Goal: Task Accomplishment & Management: Complete application form

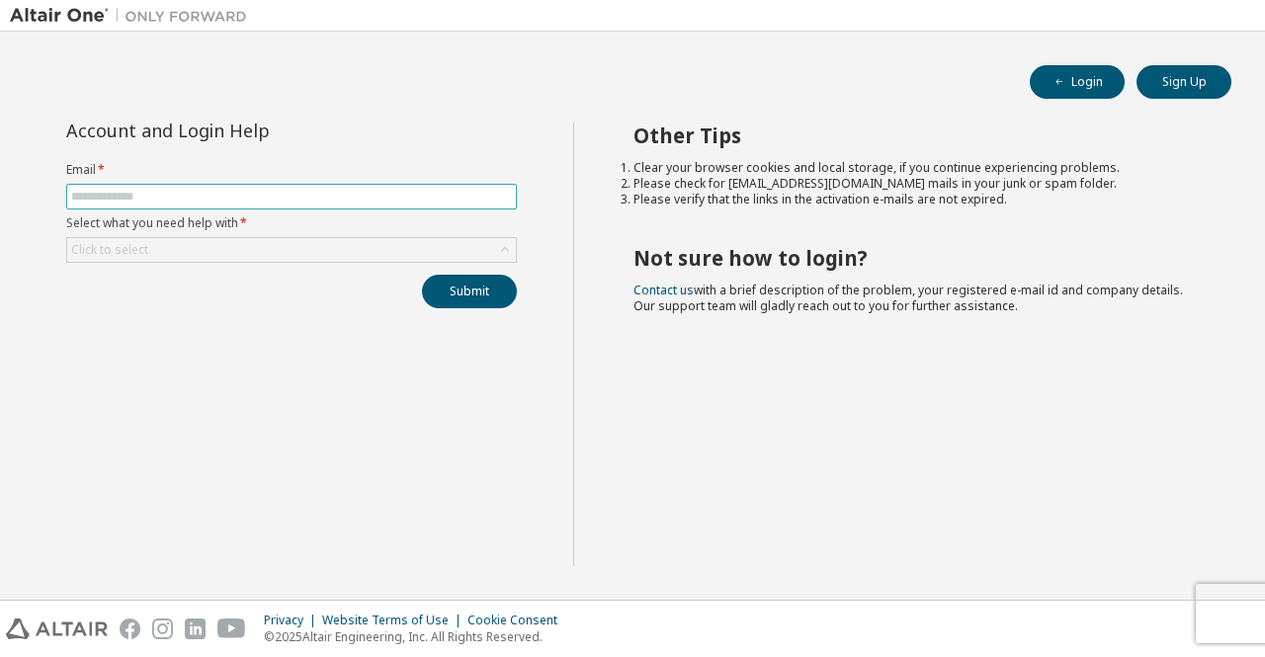
click at [444, 193] on input "text" at bounding box center [291, 197] width 441 height 16
type input "**********"
click at [308, 258] on div "Click to select" at bounding box center [291, 250] width 449 height 24
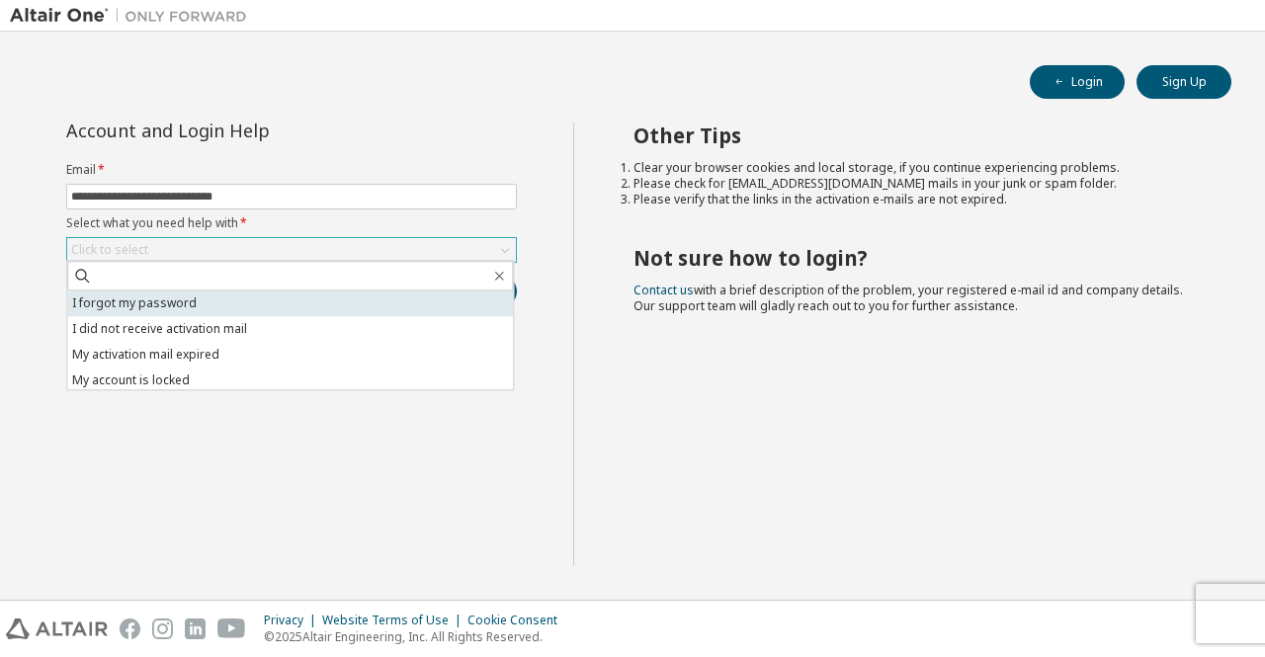
click at [204, 311] on li "I forgot my password" at bounding box center [290, 304] width 446 height 26
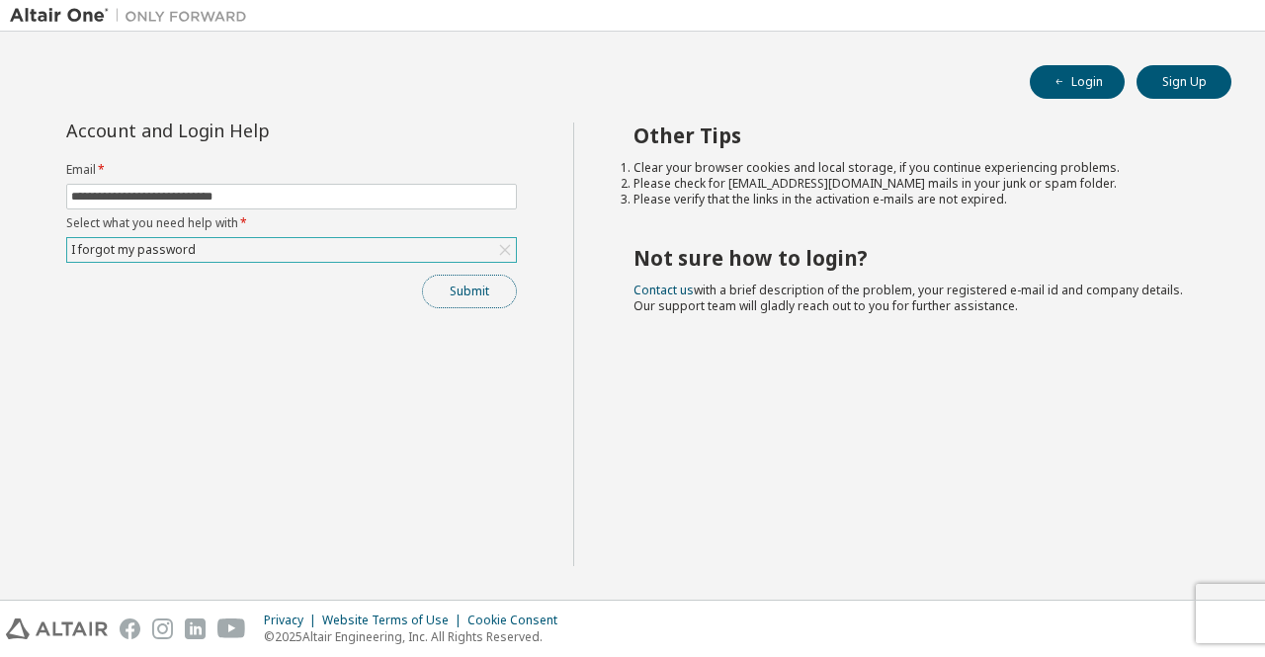
click at [490, 303] on button "Submit" at bounding box center [469, 292] width 95 height 34
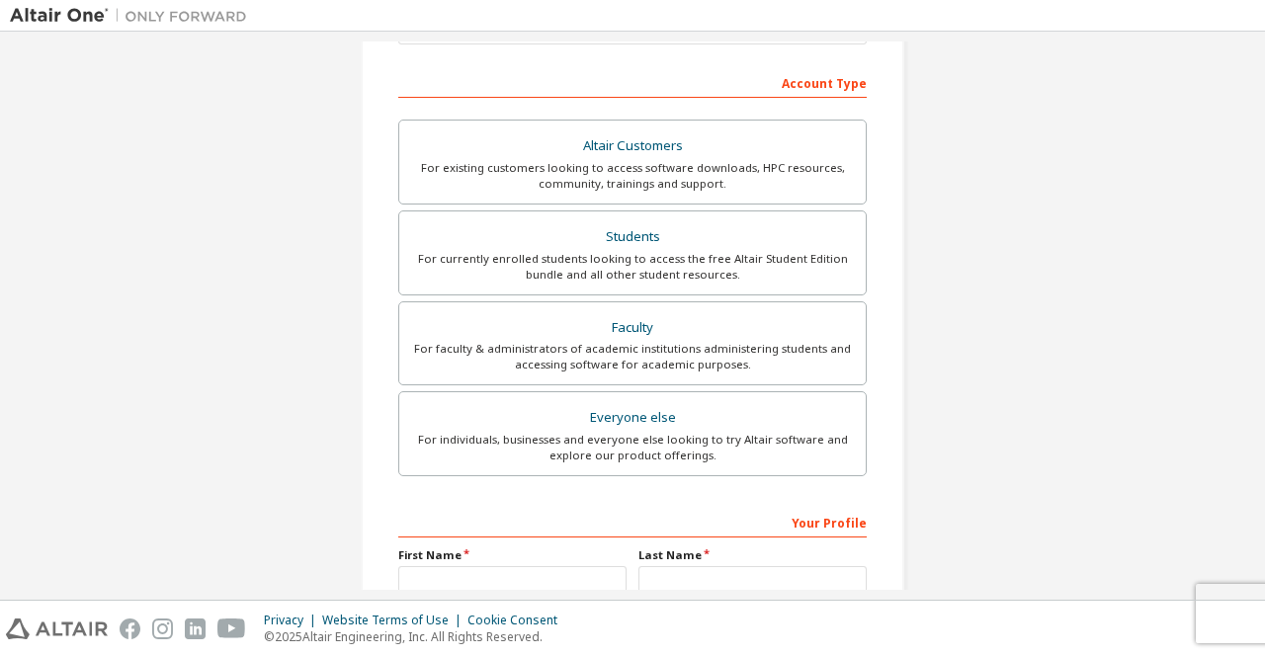
scroll to position [291, 0]
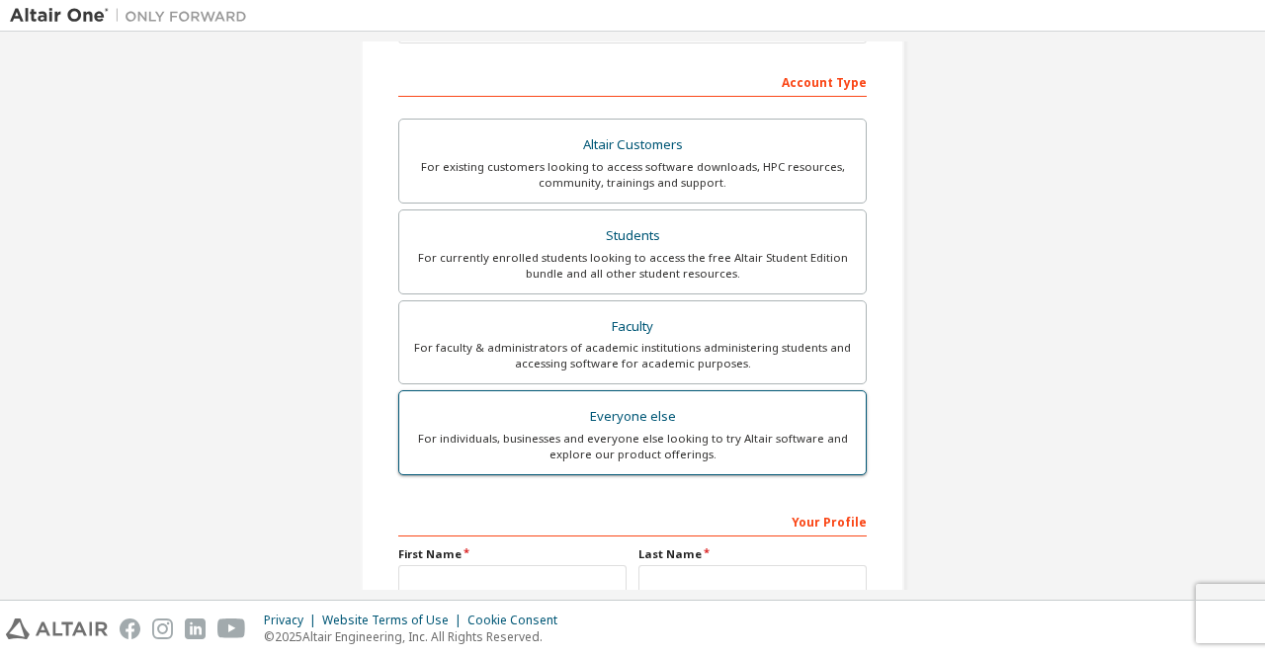
click at [643, 445] on div "For individuals, businesses and everyone else looking to try Altair software an…" at bounding box center [632, 447] width 443 height 32
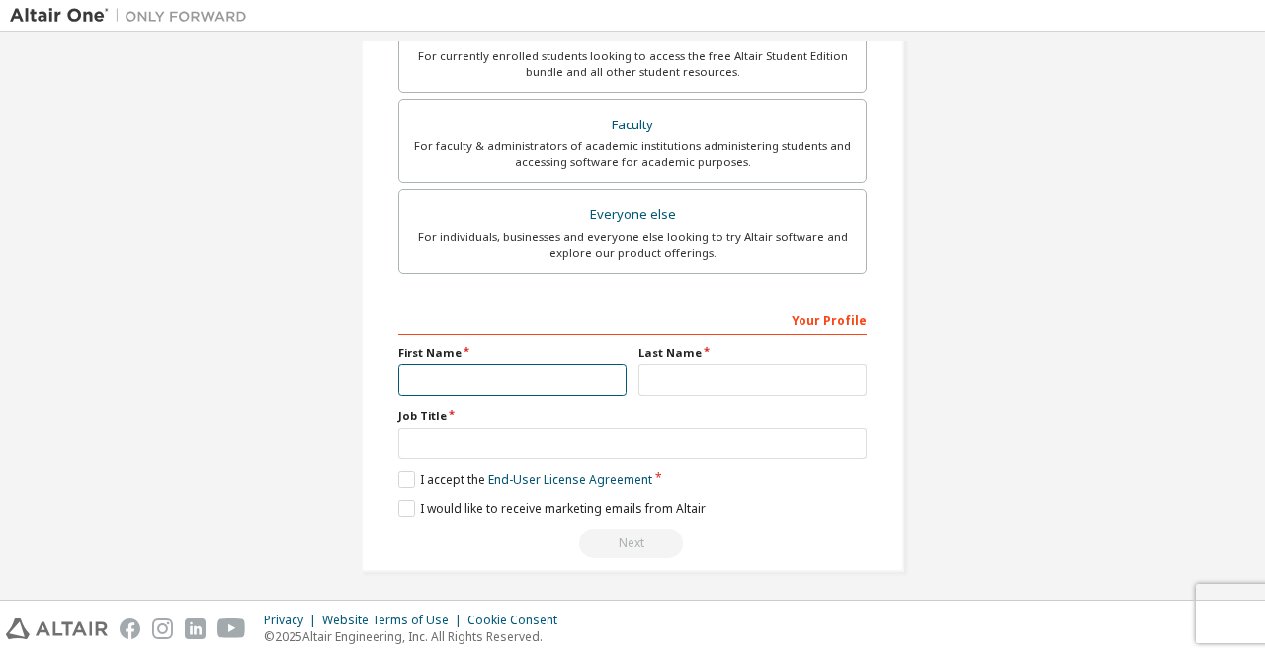
click at [573, 369] on input "text" at bounding box center [512, 380] width 228 height 33
click at [534, 380] on input "*****" at bounding box center [512, 380] width 228 height 33
click at [533, 375] on input "*****" at bounding box center [512, 380] width 228 height 33
type input "*****"
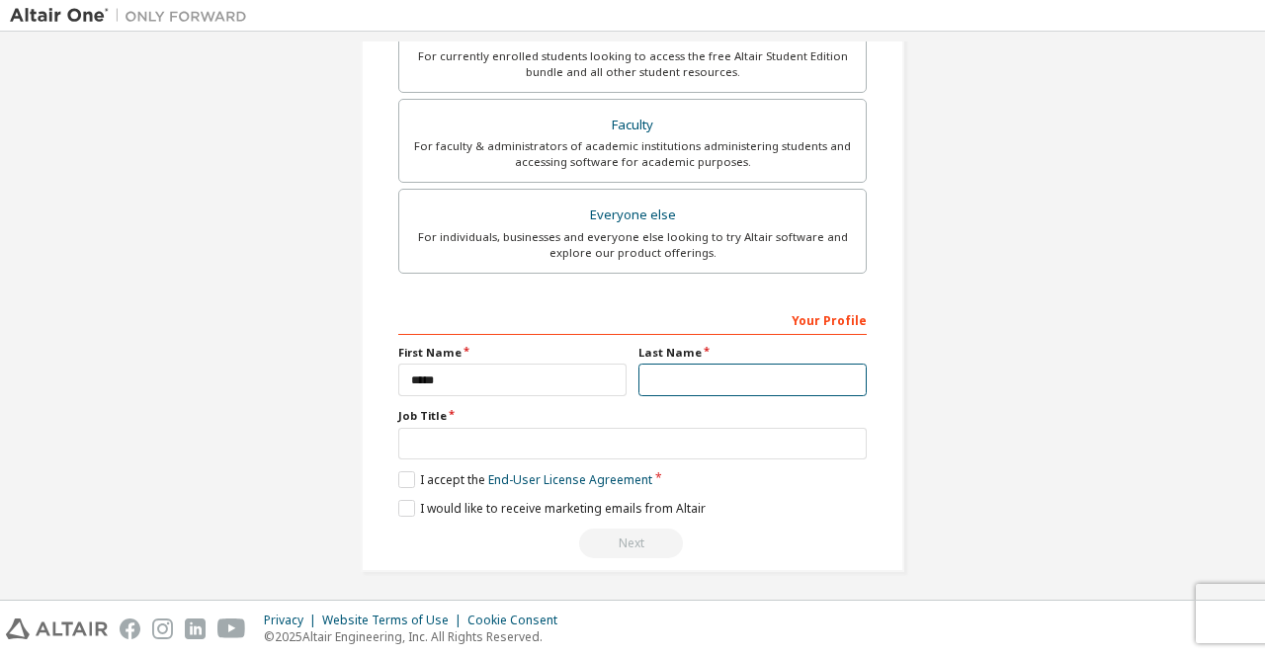
click at [716, 367] on input "text" at bounding box center [752, 380] width 228 height 33
type input "*"
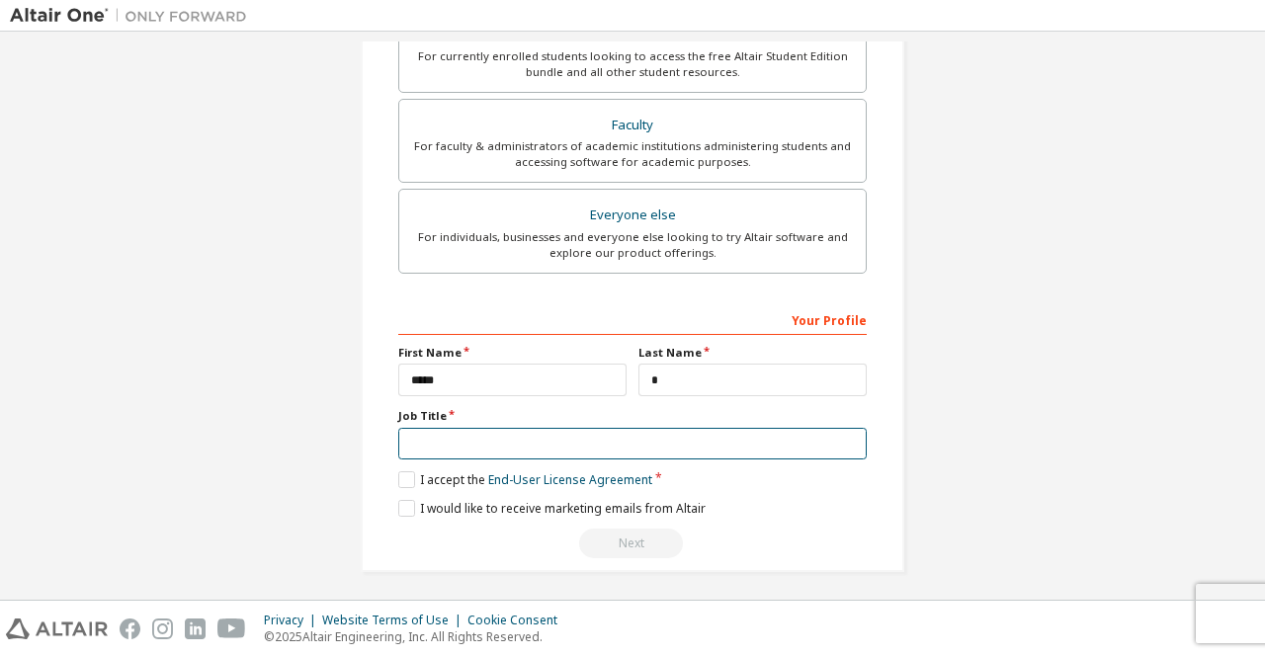
click at [636, 441] on input "text" at bounding box center [632, 444] width 468 height 33
type input "*******"
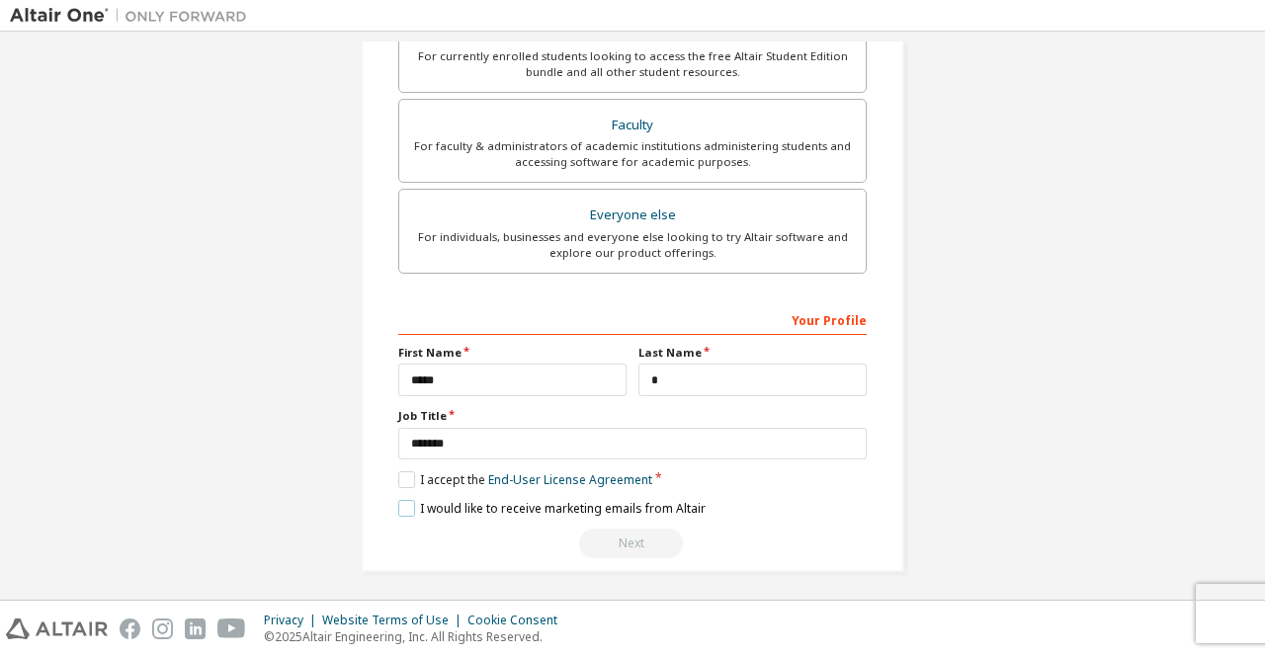
click at [408, 505] on label "I would like to receive marketing emails from Altair" at bounding box center [551, 508] width 307 height 17
click at [398, 471] on label "I accept the End-User License Agreement" at bounding box center [525, 479] width 254 height 17
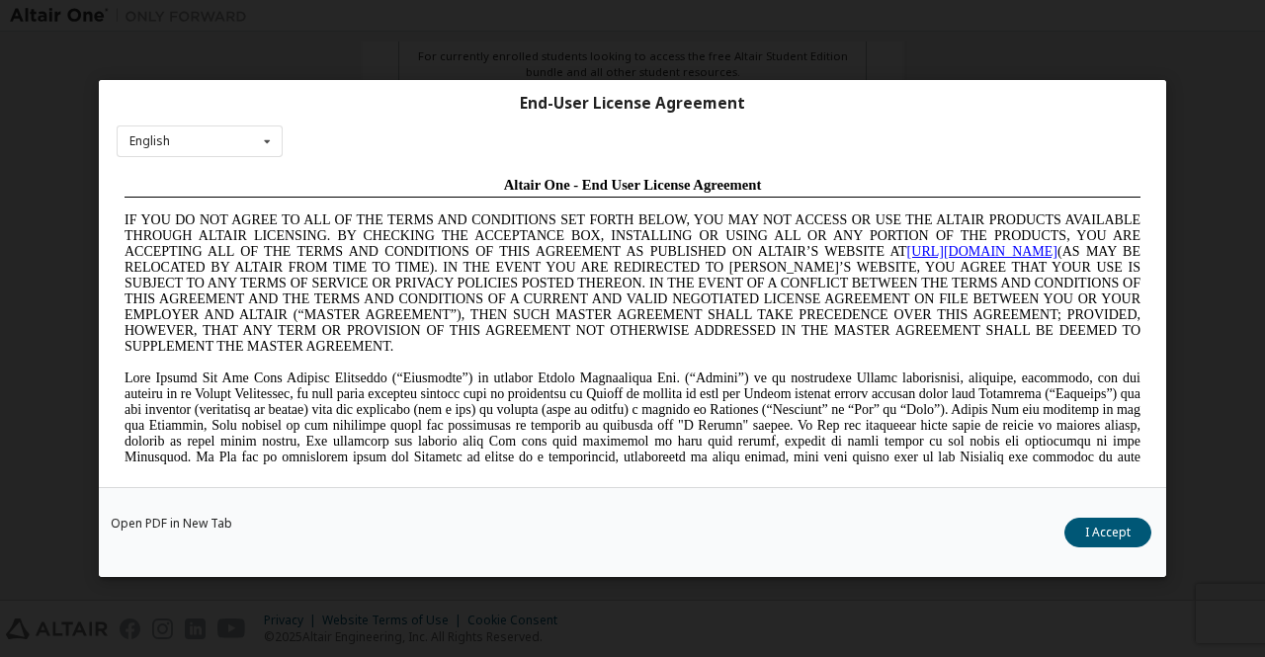
scroll to position [0, 0]
click at [1103, 552] on div "Open PDF in New Tab I Accept" at bounding box center [632, 532] width 1067 height 90
click at [1103, 541] on button "I Accept" at bounding box center [1107, 533] width 87 height 30
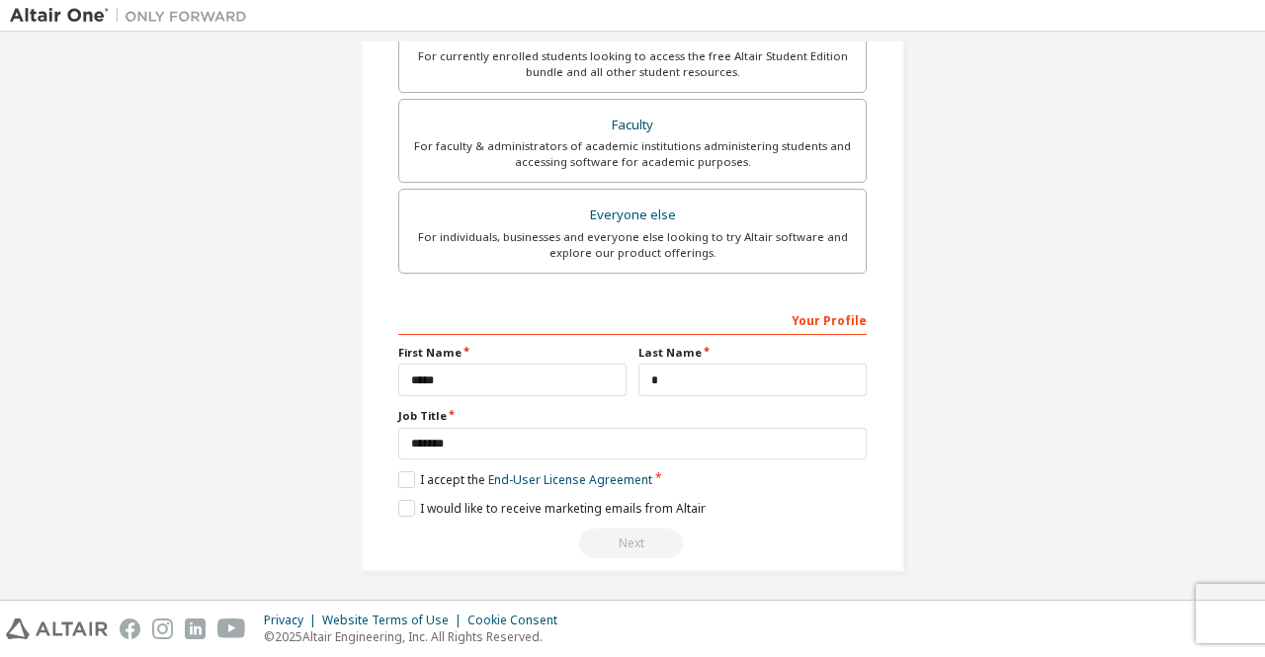
click at [621, 544] on div "Next" at bounding box center [632, 544] width 468 height 30
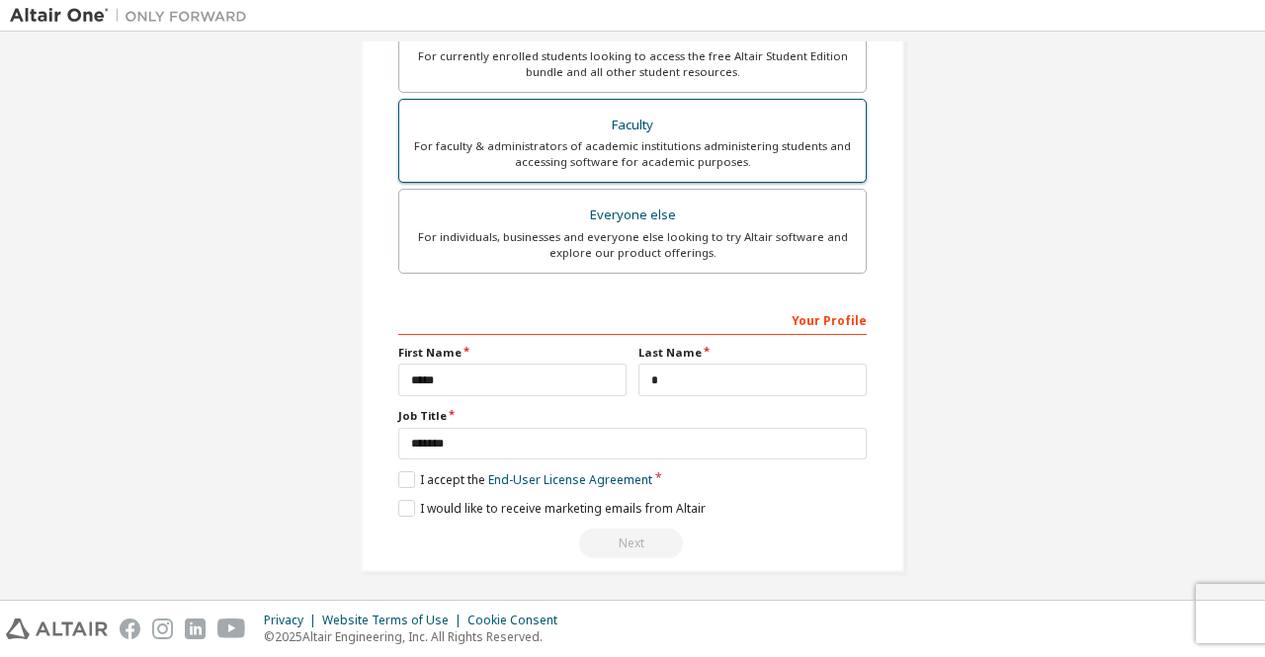
click at [706, 164] on div "For faculty & administrators of academic institutions administering students an…" at bounding box center [632, 154] width 443 height 32
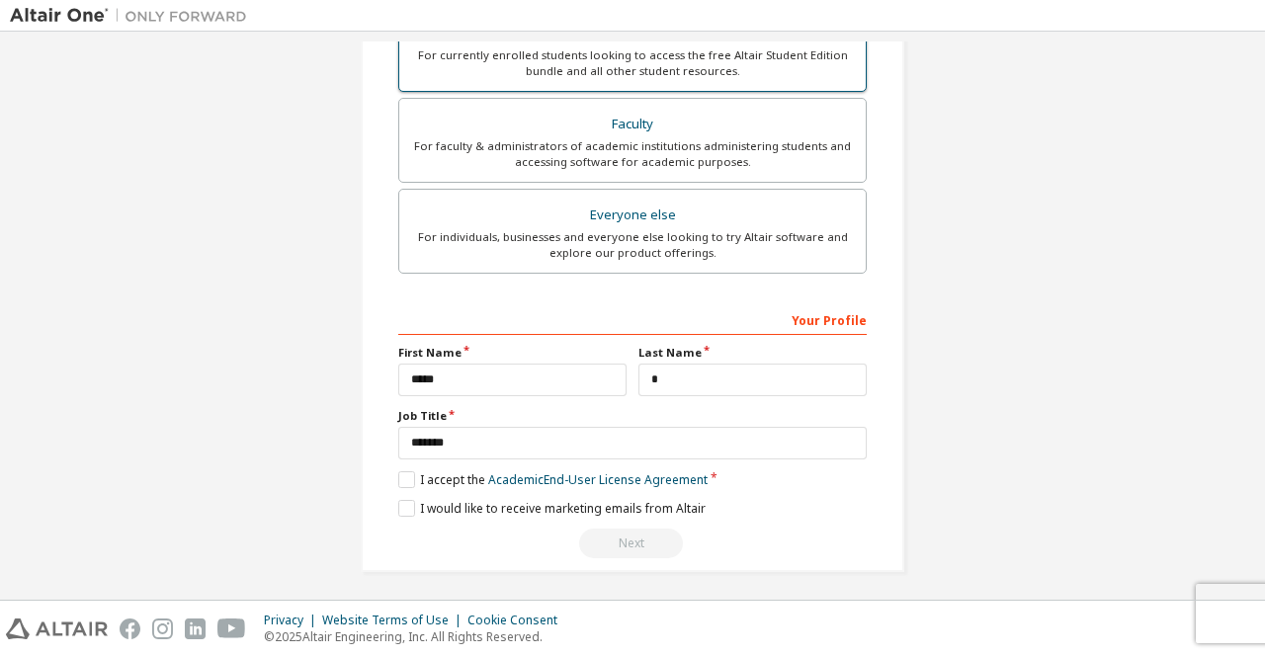
click at [749, 83] on label "Students For currently enrolled students looking to access the free Altair Stud…" at bounding box center [632, 49] width 468 height 85
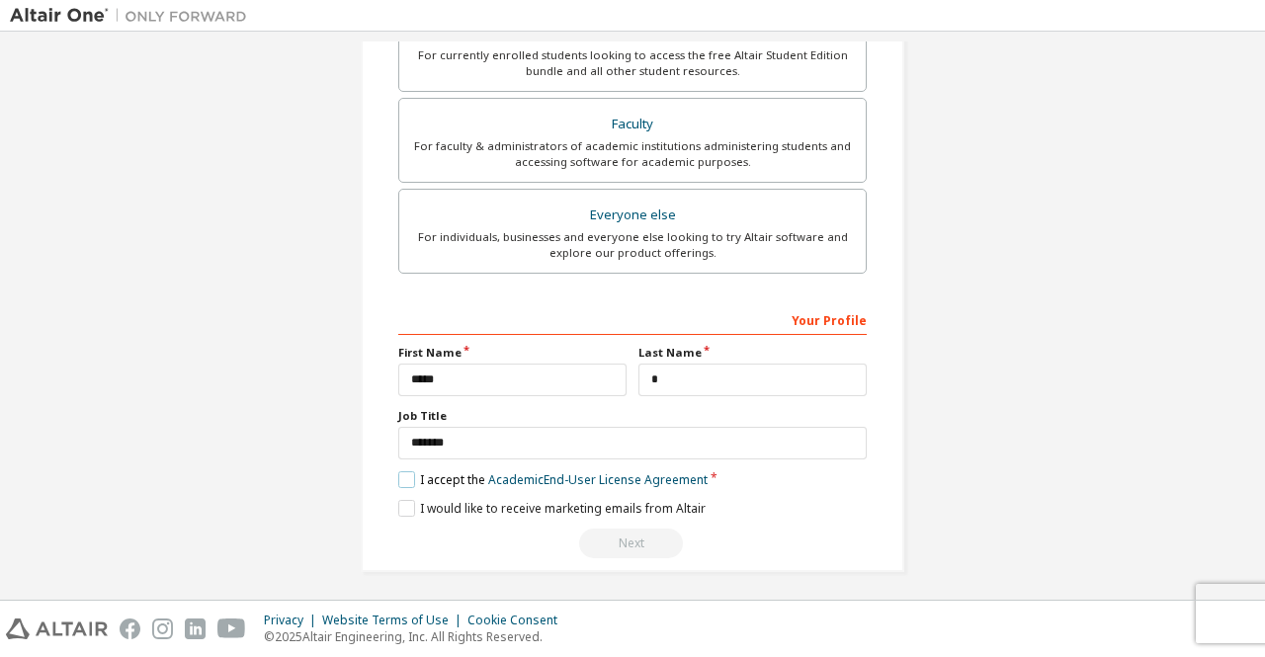
click at [402, 476] on label "I accept the Academic End-User License Agreement" at bounding box center [552, 479] width 309 height 17
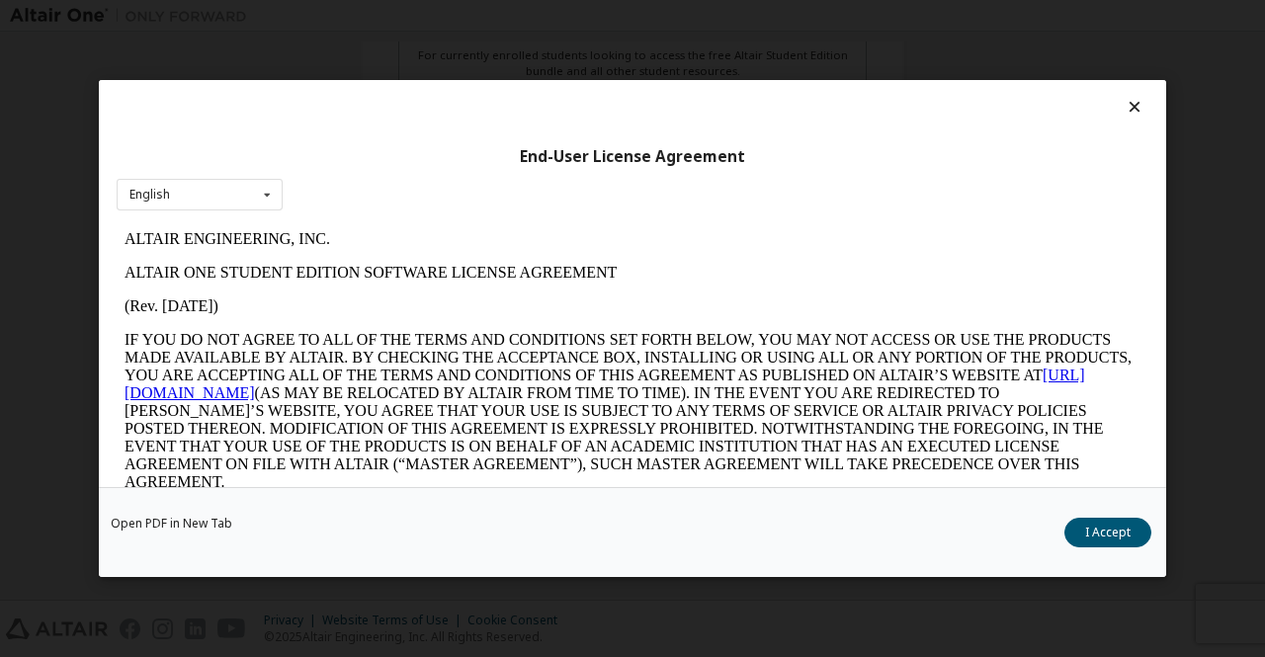
scroll to position [0, 0]
click at [1084, 535] on button "I Accept" at bounding box center [1107, 533] width 87 height 30
